Goal: Check status: Check status

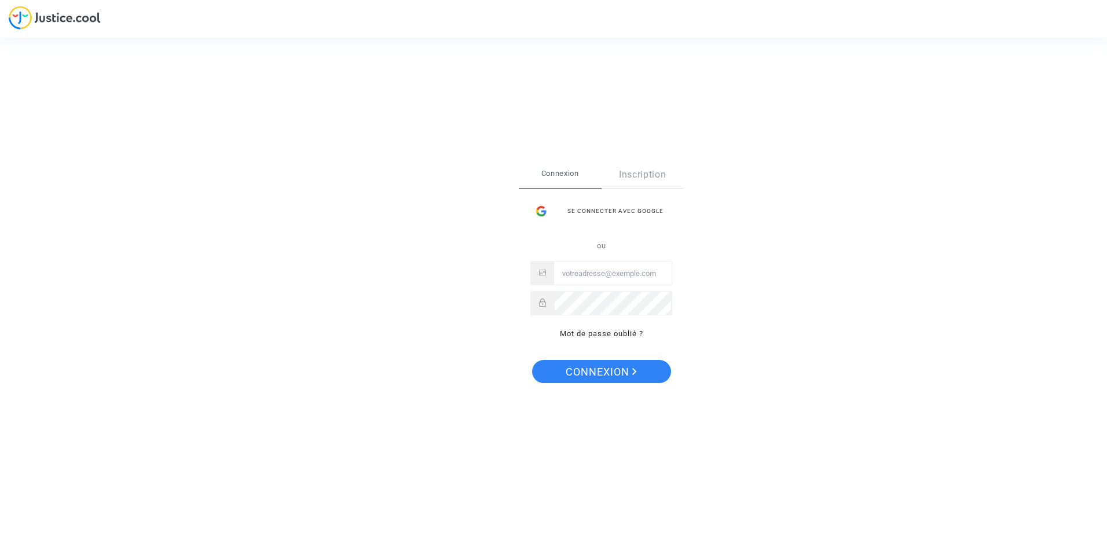
type input "[EMAIL_ADDRESS][DOMAIN_NAME]"
click at [616, 375] on span "Connexion" at bounding box center [601, 372] width 71 height 24
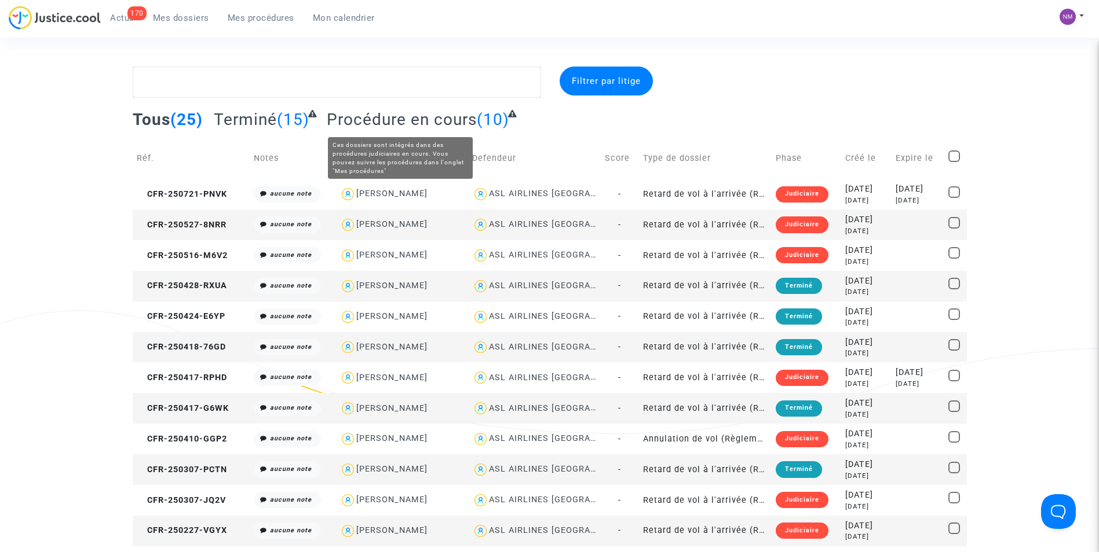
click at [409, 129] on span "Procédure en cours" at bounding box center [402, 119] width 150 height 19
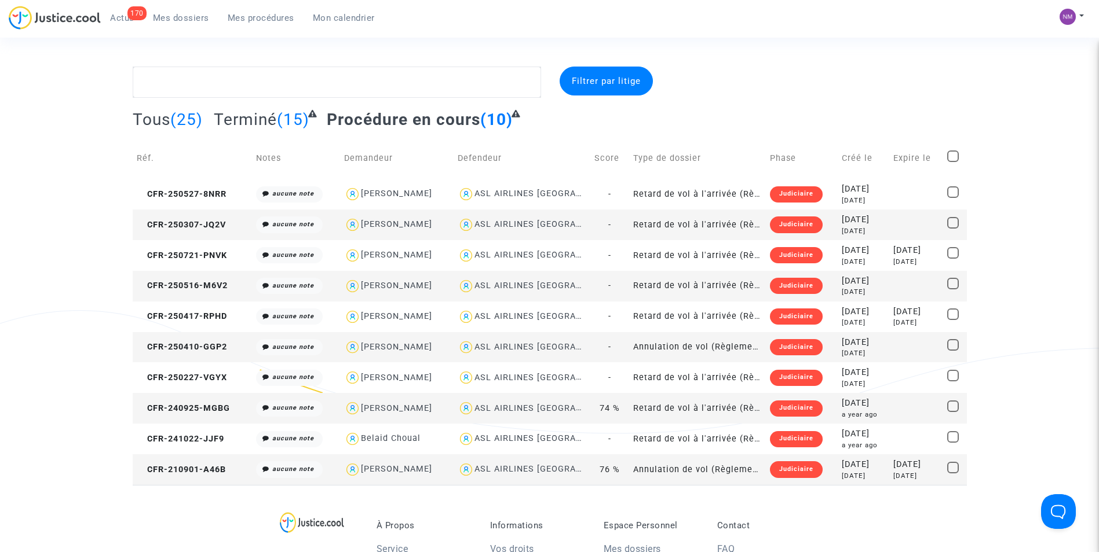
click at [775, 220] on div "Judiciaire" at bounding box center [796, 225] width 53 height 16
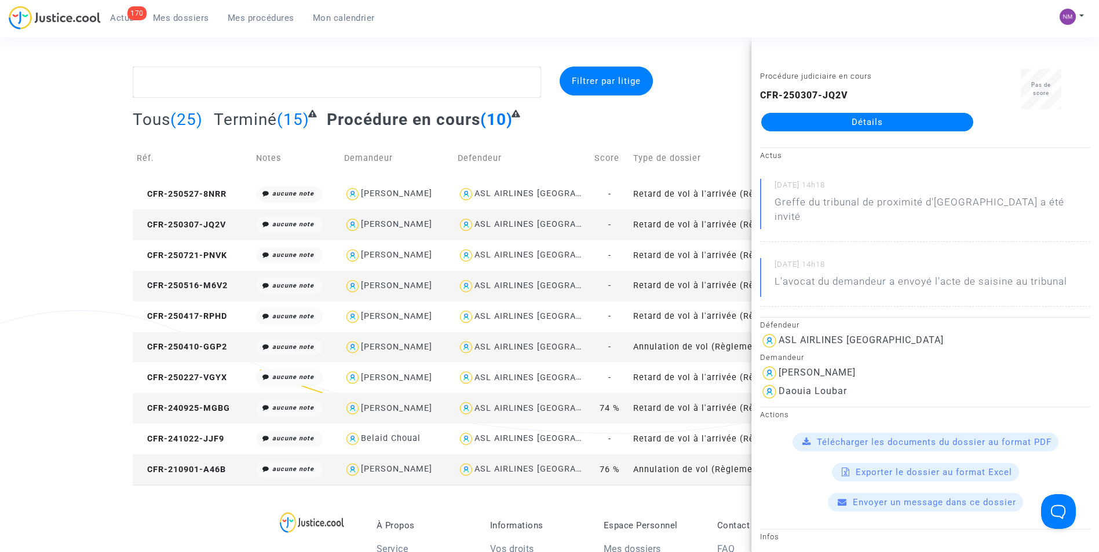
click at [834, 118] on link "Détails" at bounding box center [867, 122] width 212 height 19
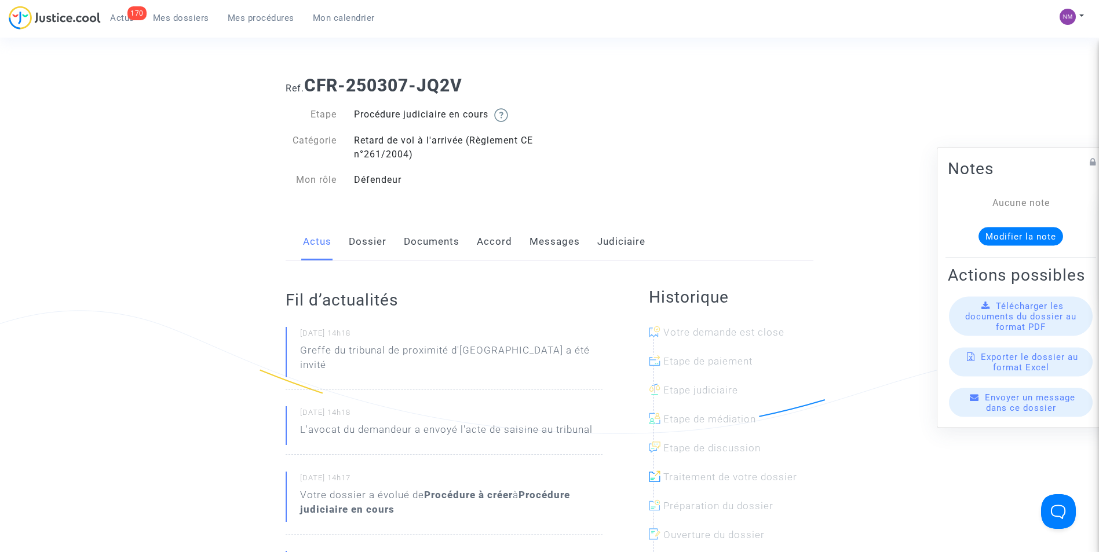
click at [551, 242] on link "Messages" at bounding box center [554, 242] width 50 height 38
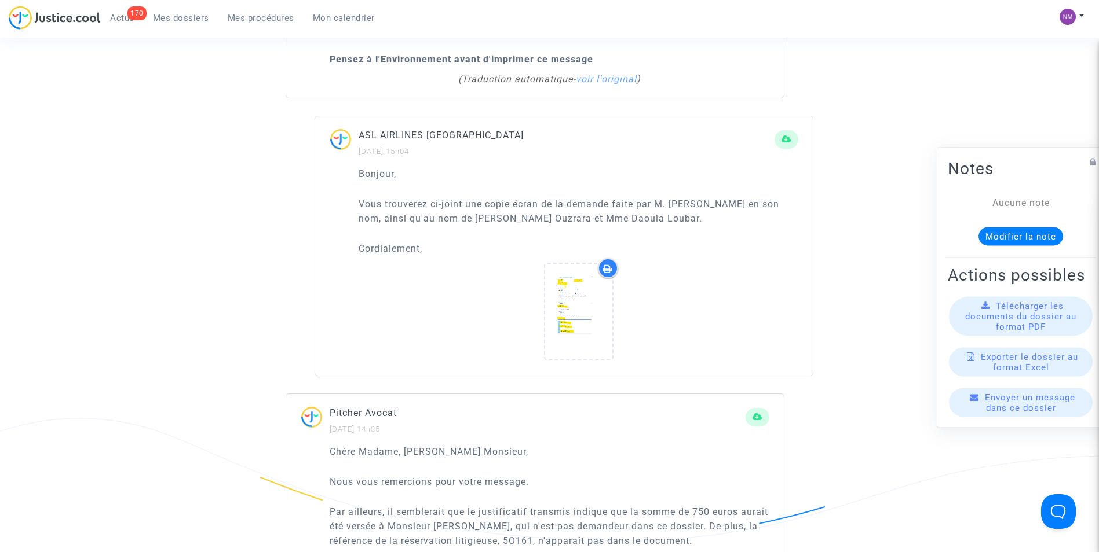
scroll to position [1795, 0]
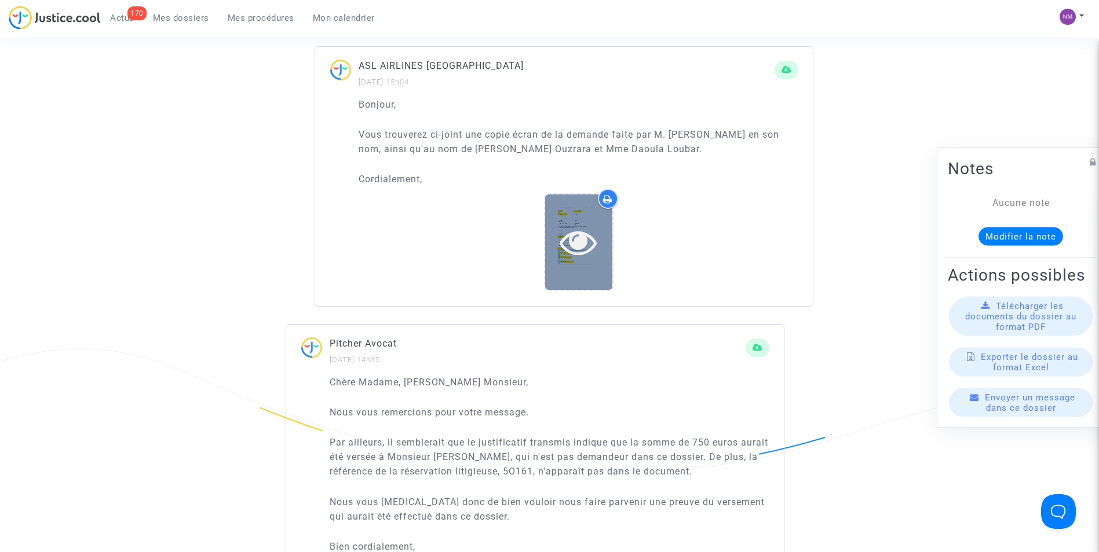
click at [564, 235] on icon at bounding box center [578, 242] width 38 height 37
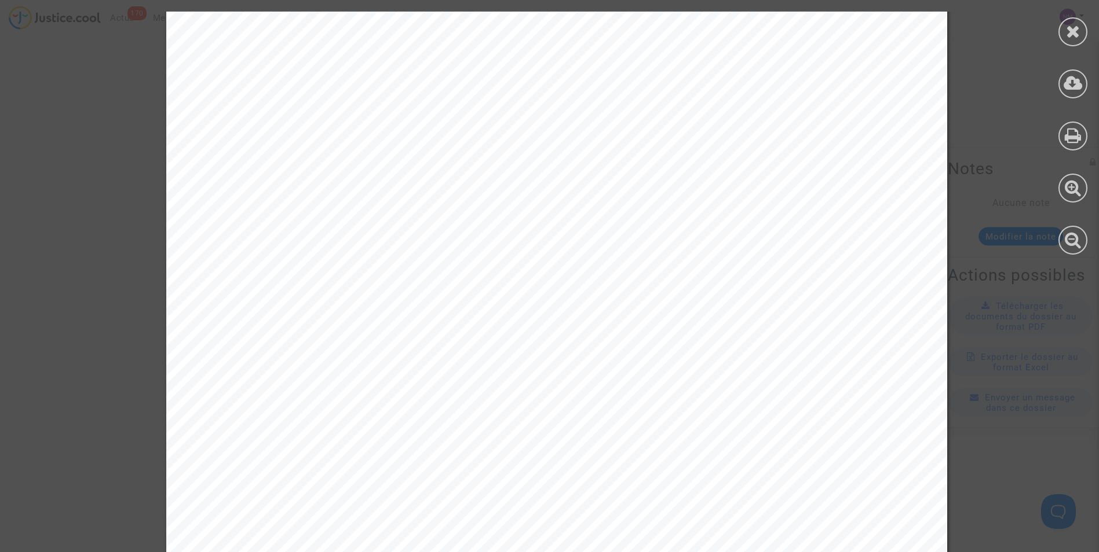
scroll to position [232, 0]
click at [1067, 25] on icon at bounding box center [1073, 31] width 14 height 17
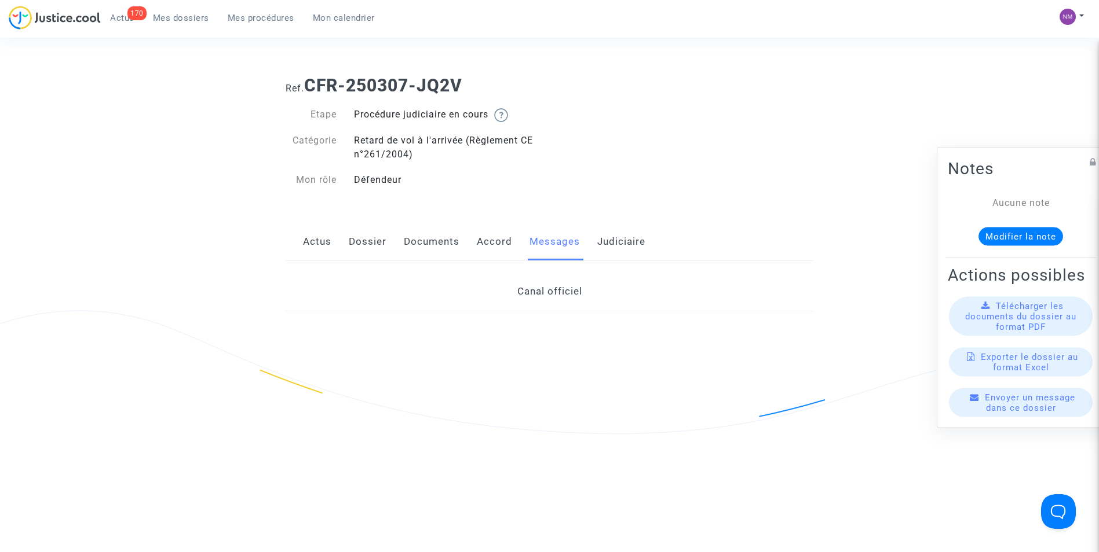
click at [191, 15] on span "Mes dossiers" at bounding box center [181, 18] width 56 height 10
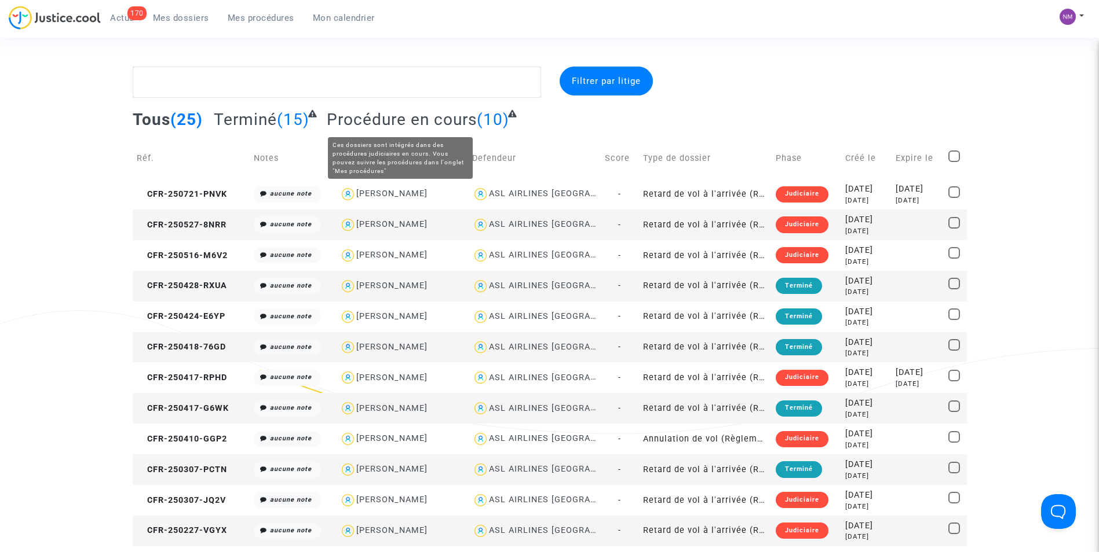
click at [426, 113] on span "Procédure en cours" at bounding box center [402, 119] width 150 height 19
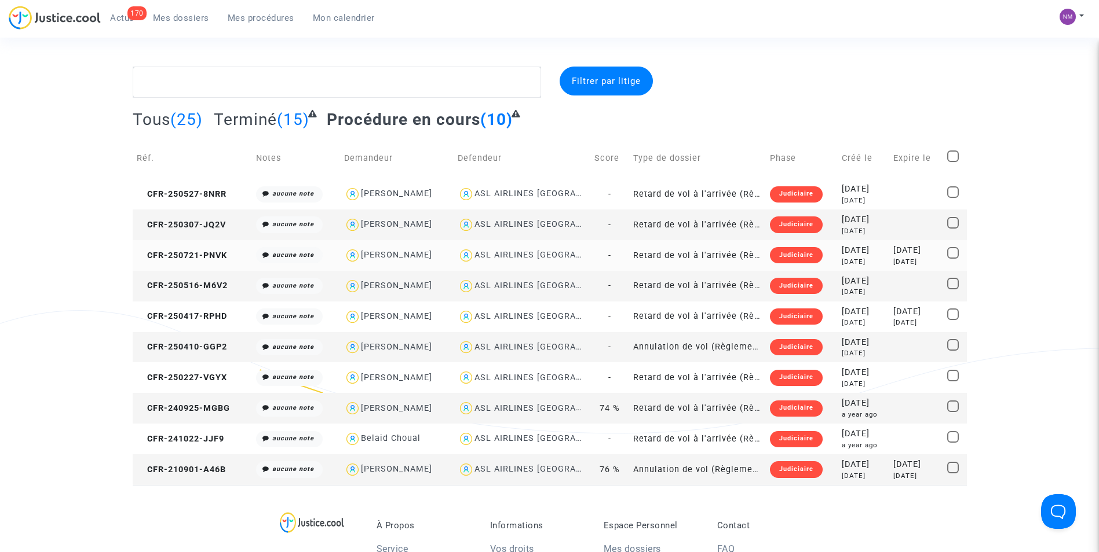
click at [783, 256] on div "Judiciaire" at bounding box center [796, 255] width 53 height 16
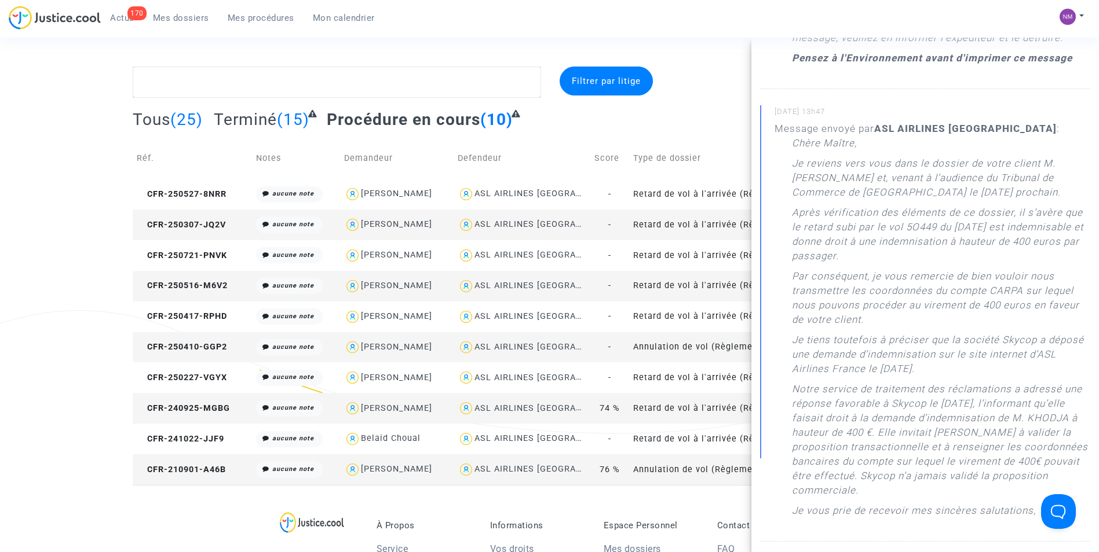
scroll to position [695, 0]
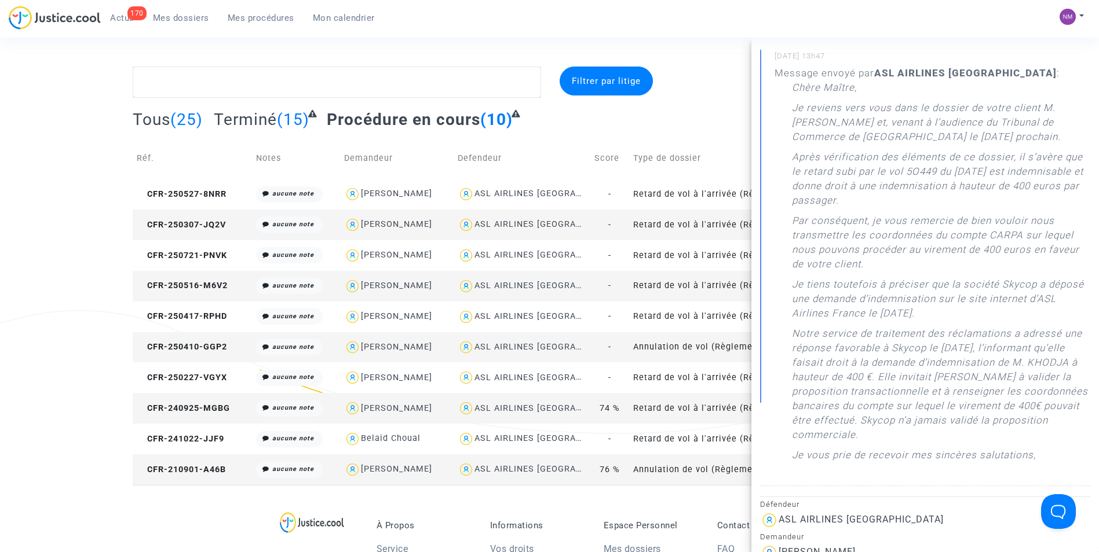
click at [640, 135] on div "Tous (25) Terminé (15) Procédure en cours (10)" at bounding box center [550, 123] width 834 height 28
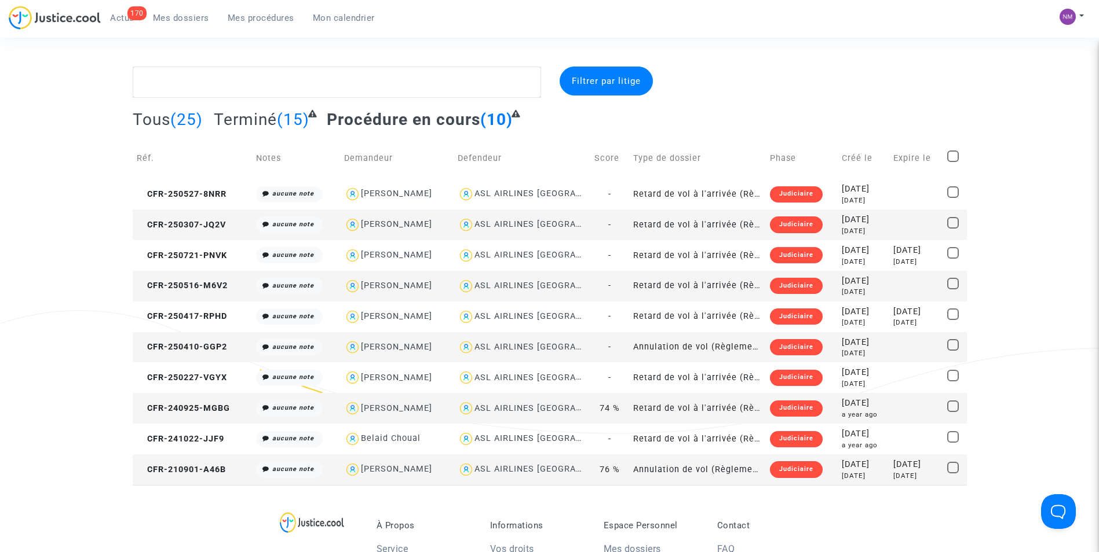
scroll to position [0, 0]
click at [774, 316] on div "Judiciaire" at bounding box center [796, 317] width 53 height 16
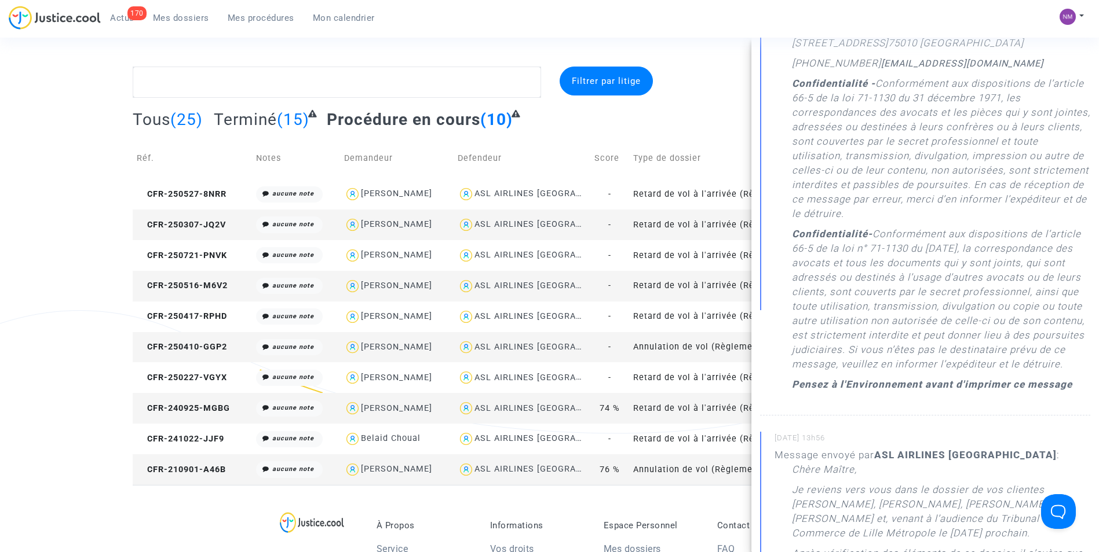
scroll to position [347, 0]
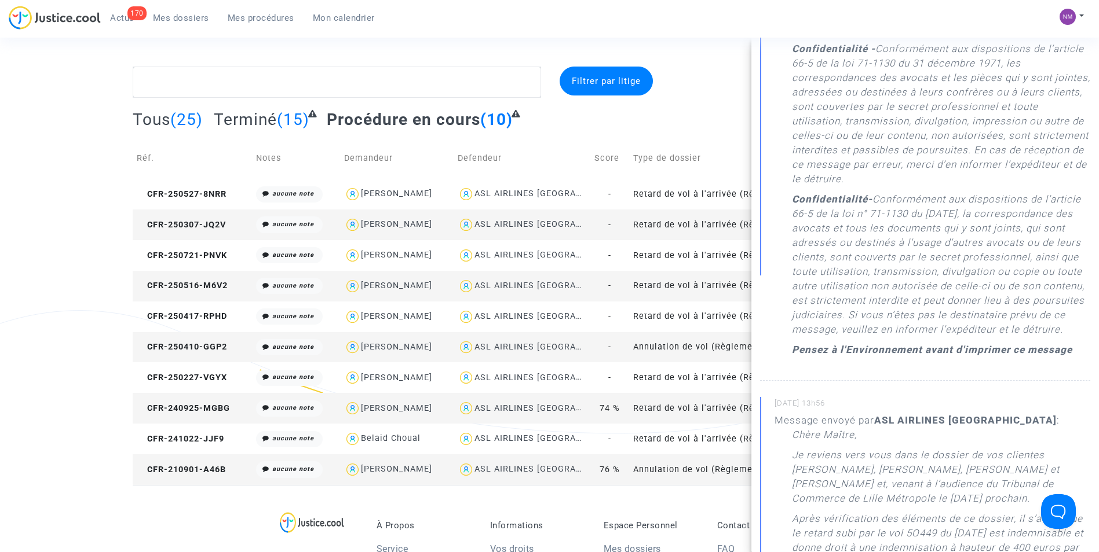
click at [625, 122] on div "Tous (25) Terminé (15) Procédure en cours (10)" at bounding box center [550, 123] width 834 height 28
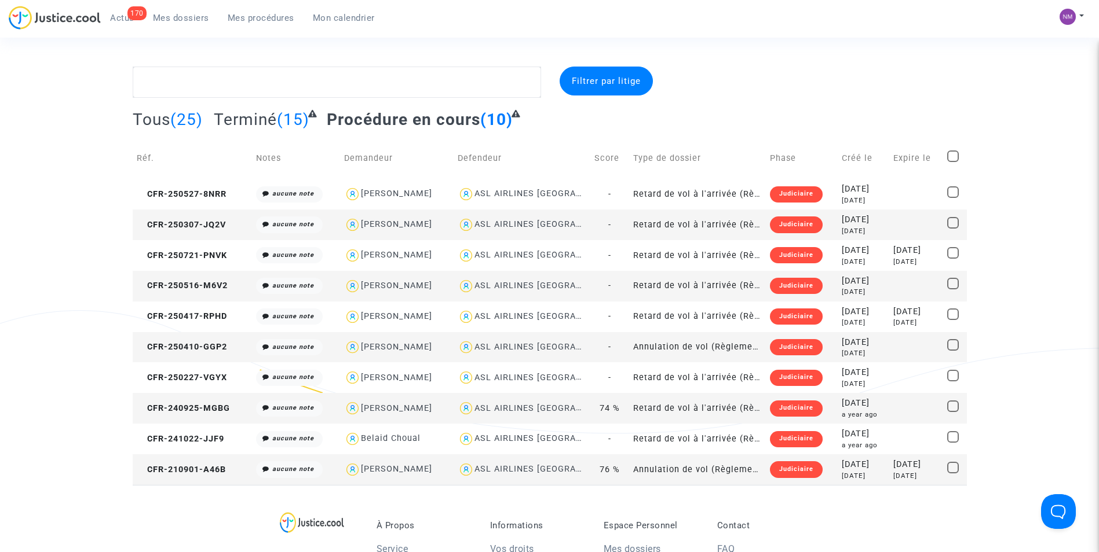
scroll to position [0, 0]
click at [156, 115] on span "Tous" at bounding box center [152, 119] width 38 height 19
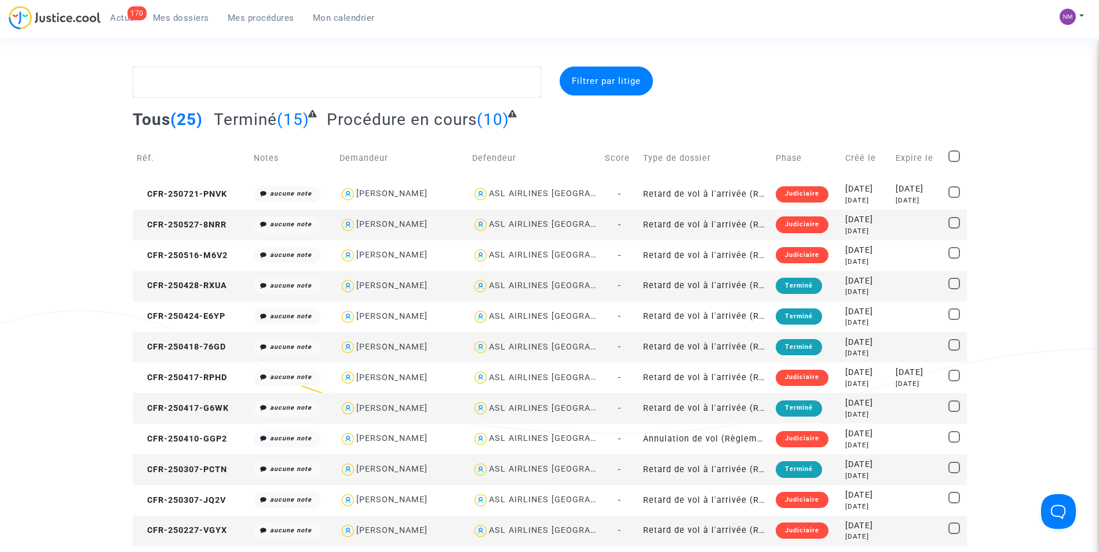
click at [243, 17] on span "Mes procédures" at bounding box center [261, 18] width 67 height 10
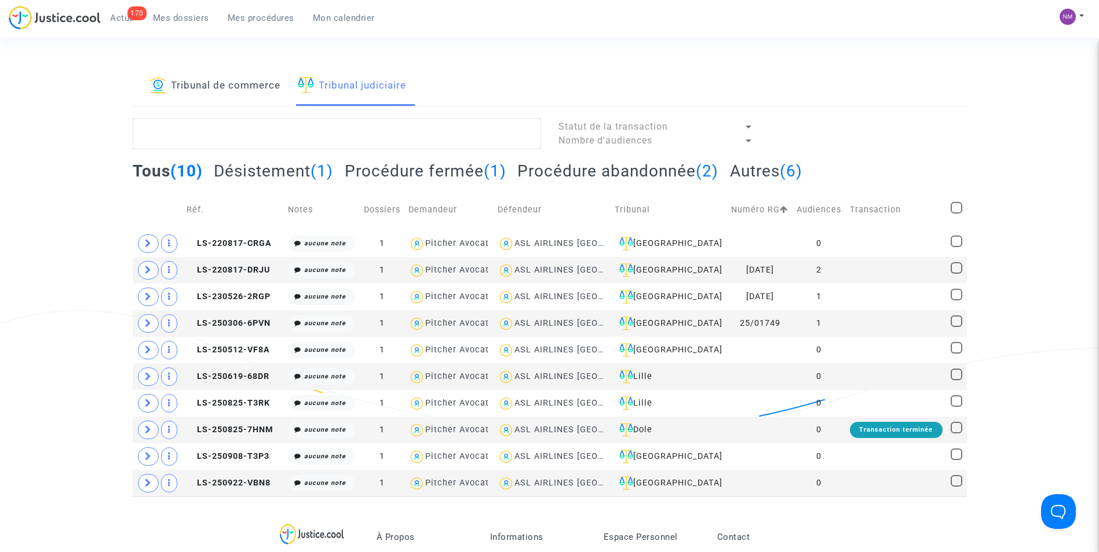
click at [173, 17] on span "Mes dossiers" at bounding box center [181, 18] width 56 height 10
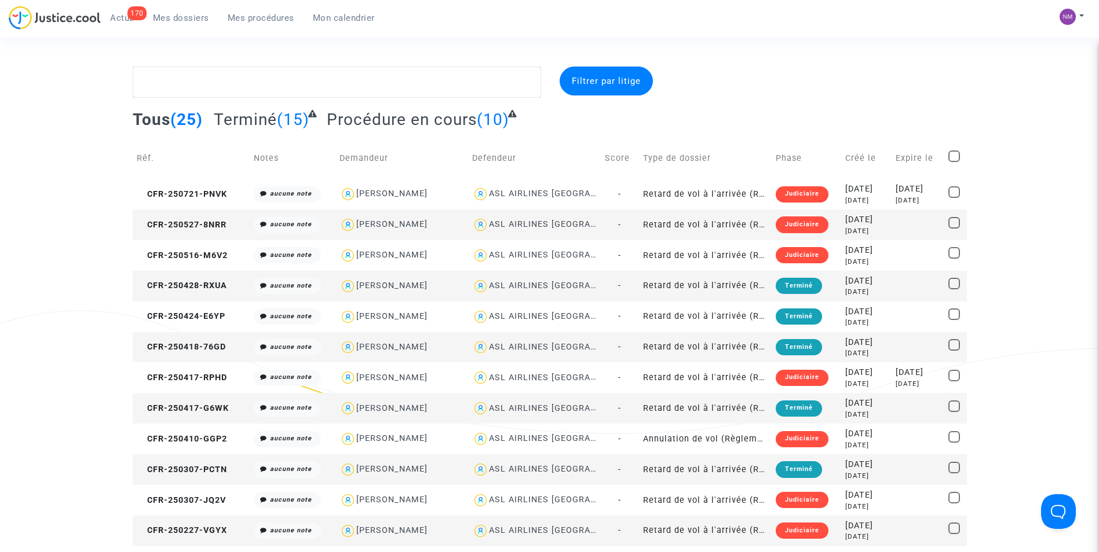
click at [775, 225] on div "Judiciaire" at bounding box center [801, 225] width 53 height 16
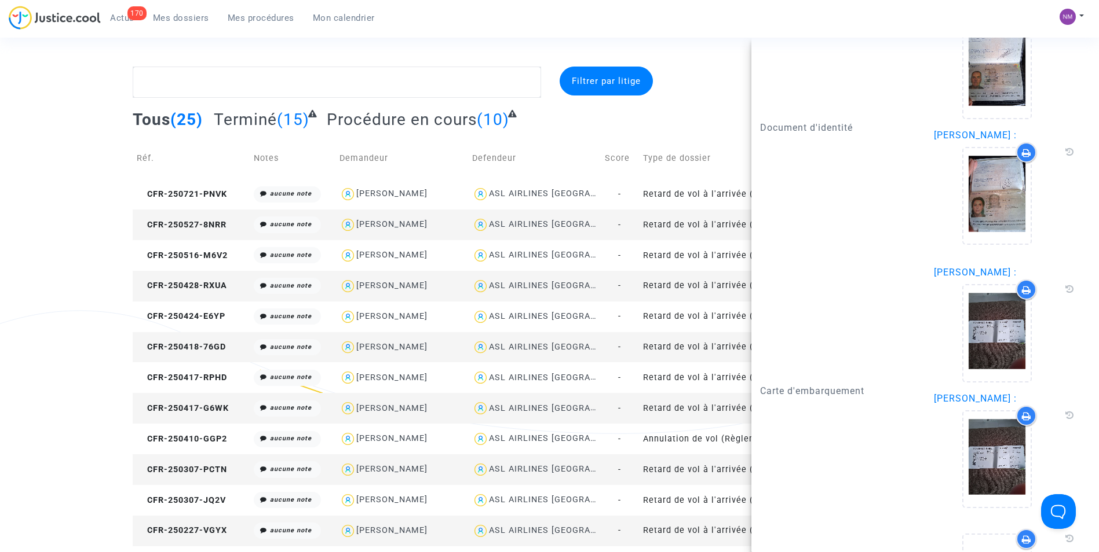
scroll to position [1127, 0]
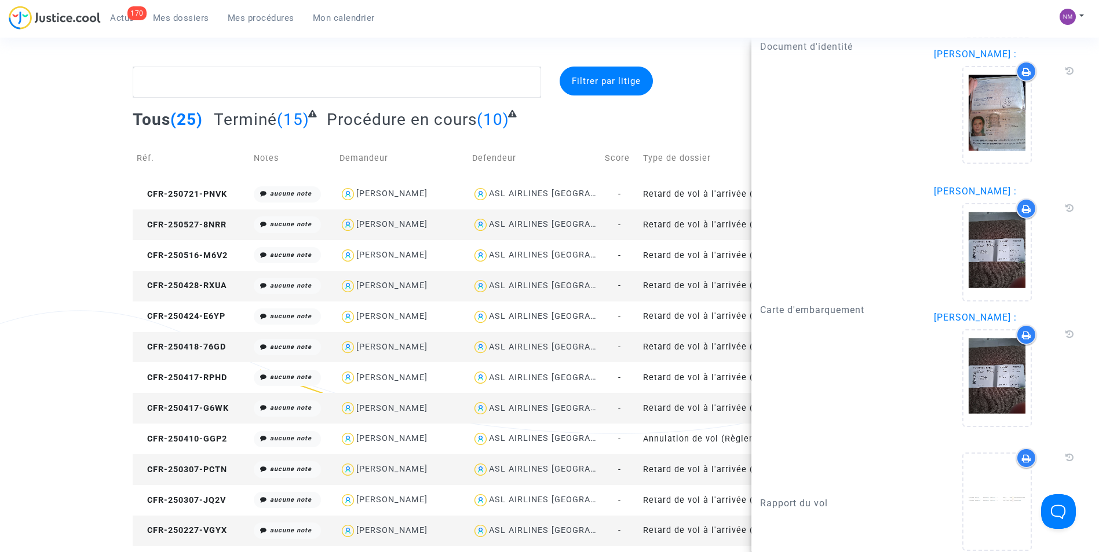
click at [691, 78] on div at bounding box center [833, 82] width 284 height 31
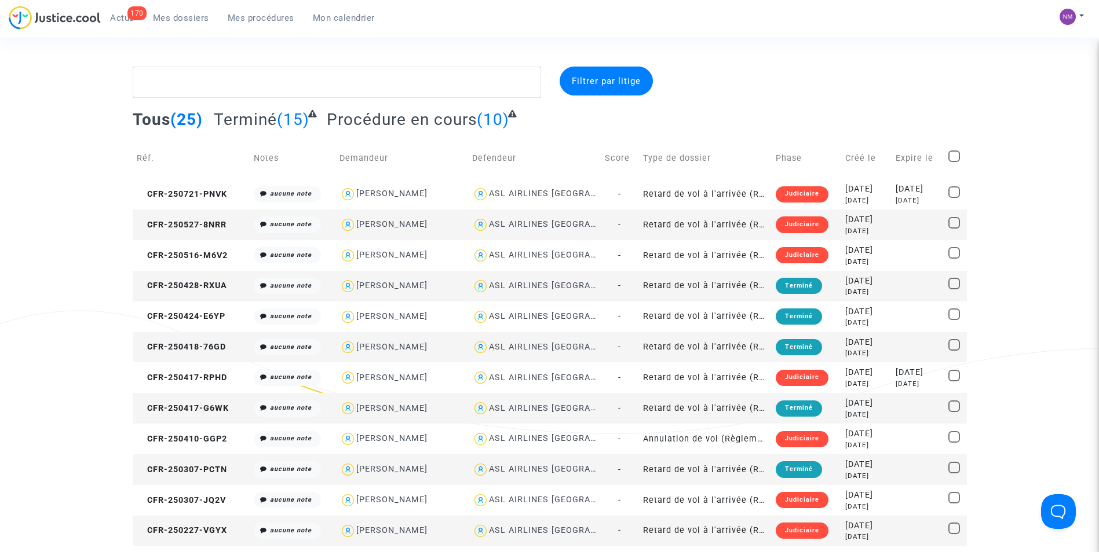
scroll to position [0, 0]
